Goal: Information Seeking & Learning: Understand process/instructions

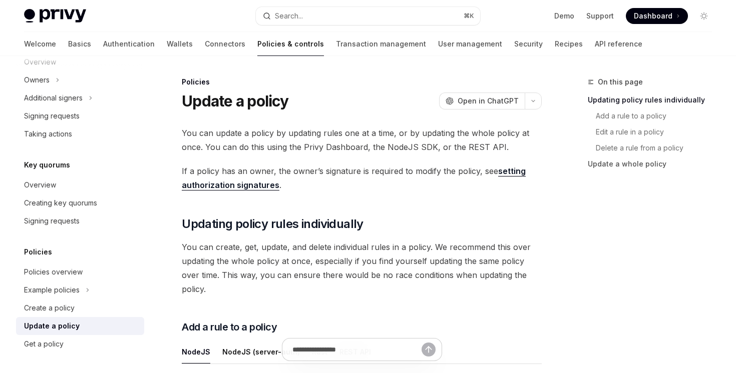
click at [236, 186] on link "setting authorization signatures" at bounding box center [354, 178] width 344 height 25
type textarea "*"
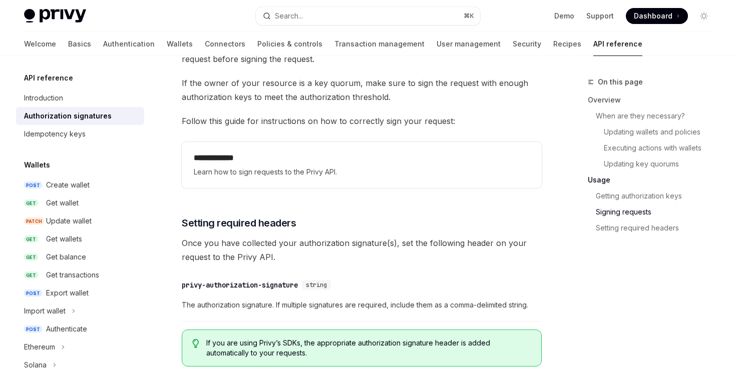
scroll to position [1502, 0]
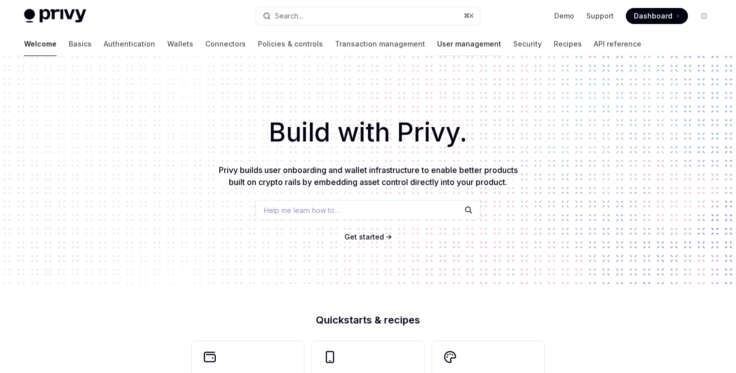
click at [437, 35] on link "User management" at bounding box center [469, 44] width 64 height 24
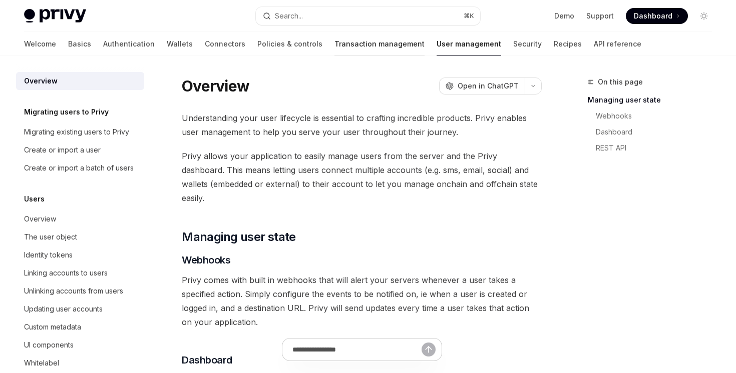
click at [334, 38] on link "Transaction management" at bounding box center [379, 44] width 90 height 24
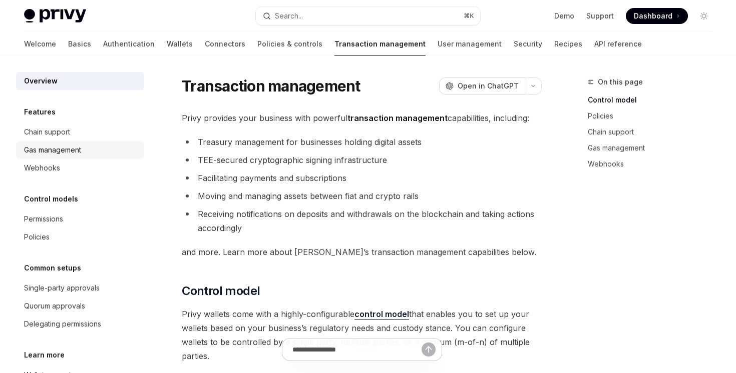
click at [129, 150] on div "Gas management" at bounding box center [81, 150] width 114 height 12
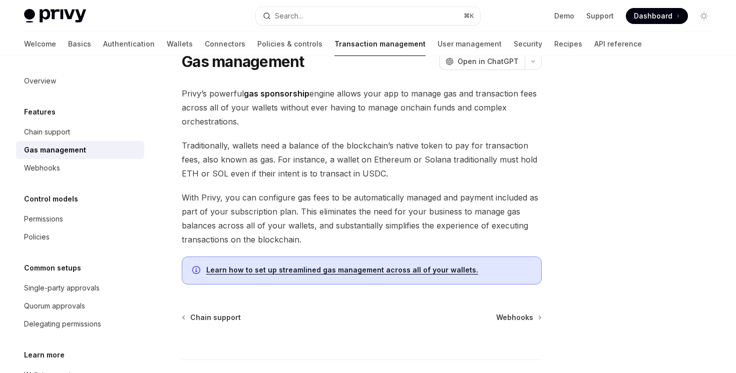
scroll to position [82, 0]
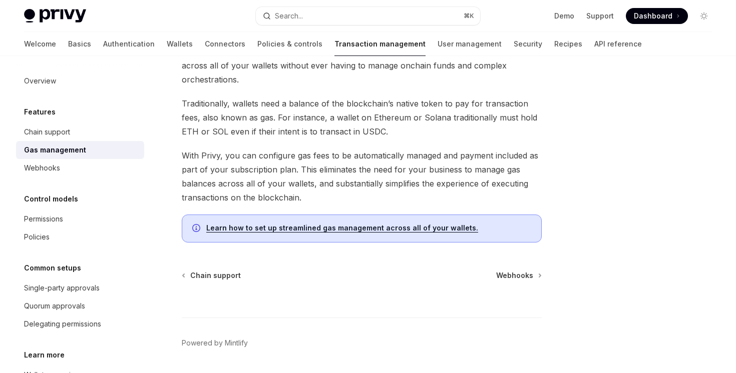
click at [330, 227] on link "Learn how to set up streamlined gas management across all of your wallets." at bounding box center [342, 228] width 272 height 9
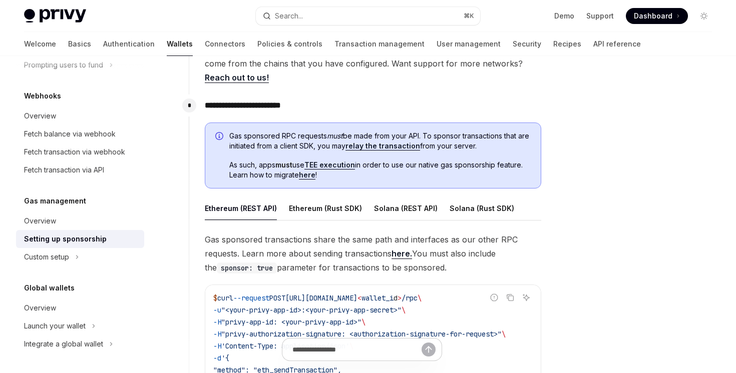
scroll to position [493, 0]
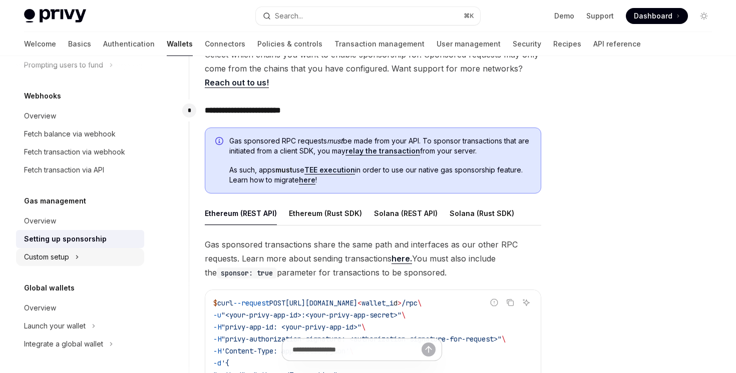
click at [94, 253] on button "Custom setup" at bounding box center [80, 257] width 128 height 18
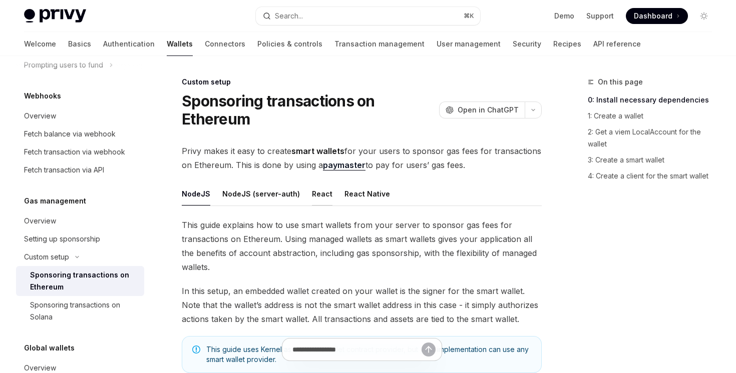
click at [323, 194] on div "React" at bounding box center [322, 194] width 21 height 24
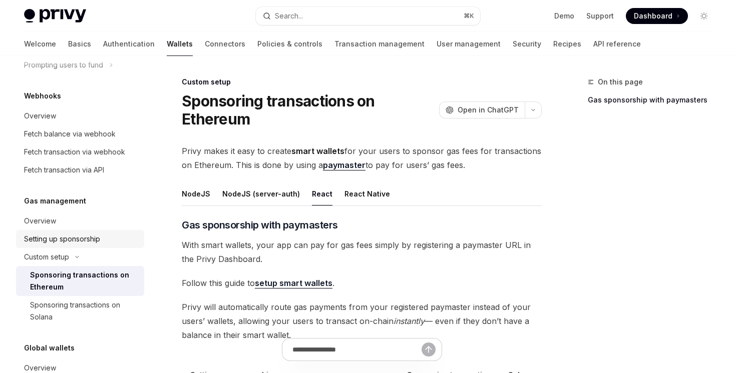
click at [117, 235] on div "Setting up sponsorship" at bounding box center [81, 239] width 114 height 12
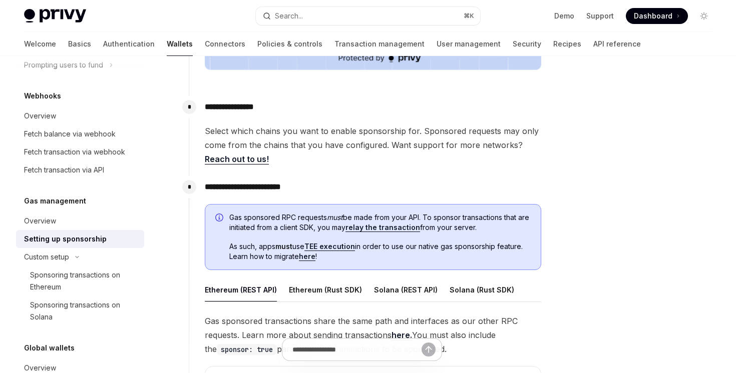
scroll to position [502, 0]
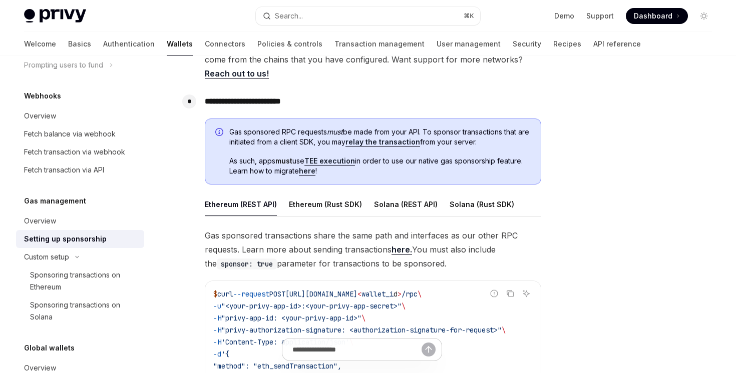
click at [393, 139] on link "relay the transaction" at bounding box center [382, 142] width 75 height 9
type textarea "*"
